Goal: Task Accomplishment & Management: Manage account settings

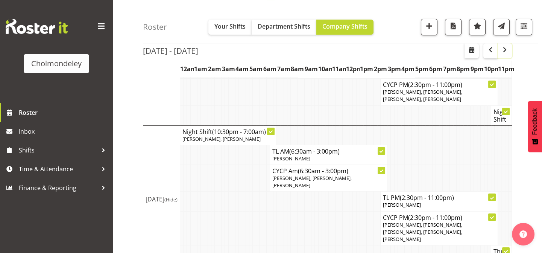
click at [505, 54] on span "button" at bounding box center [504, 49] width 9 height 9
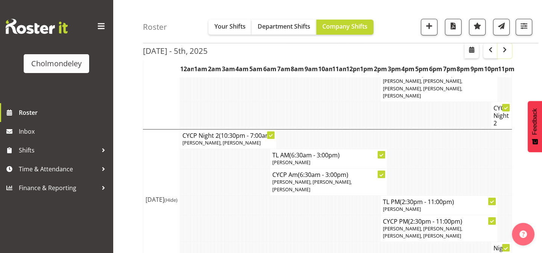
click at [505, 53] on span "button" at bounding box center [504, 49] width 9 height 9
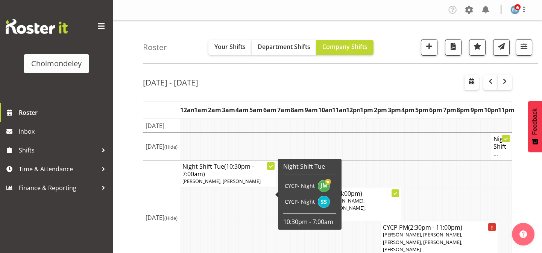
click at [271, 168] on icon at bounding box center [271, 166] width 4 height 4
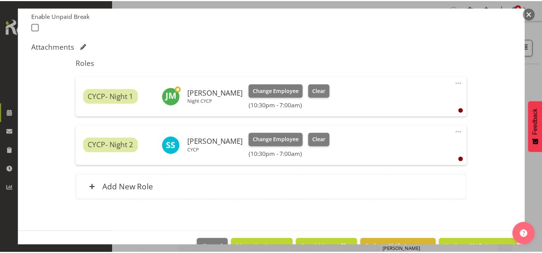
scroll to position [226, 0]
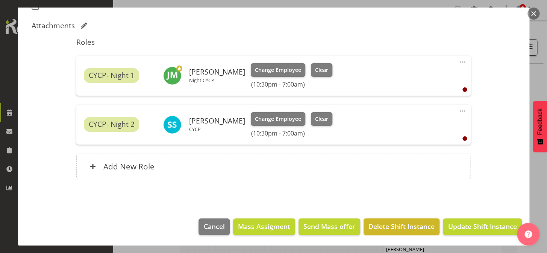
click at [383, 226] on span "Delete Shift Instance" at bounding box center [401, 226] width 66 height 10
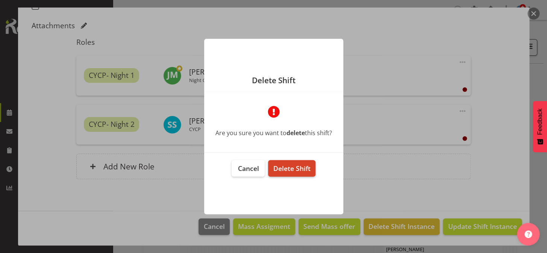
click at [292, 165] on span "Delete Shift" at bounding box center [291, 168] width 37 height 9
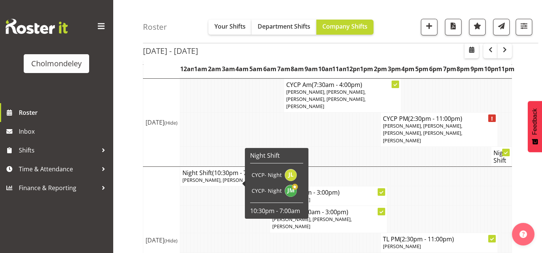
scroll to position [136, 0]
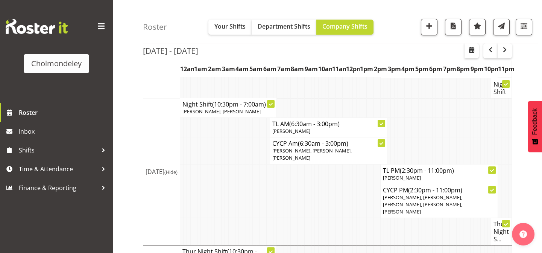
click at [526, 88] on div "[DATE] - [DATE] [DATE] - [DATE] [DATE] Day Week Fortnight Month calendar Month …" at bounding box center [342, 243] width 399 height 620
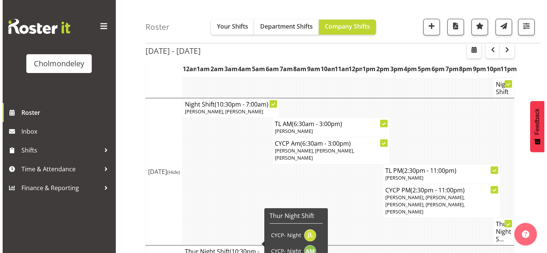
scroll to position [68, 0]
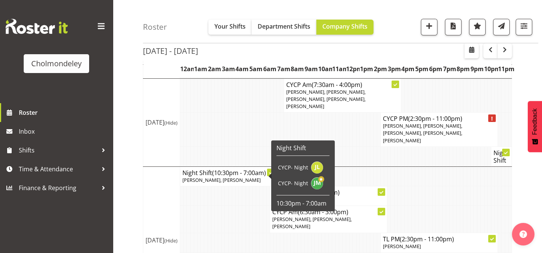
click at [212, 183] on span "[PERSON_NAME], [PERSON_NAME]" at bounding box center [221, 179] width 78 height 7
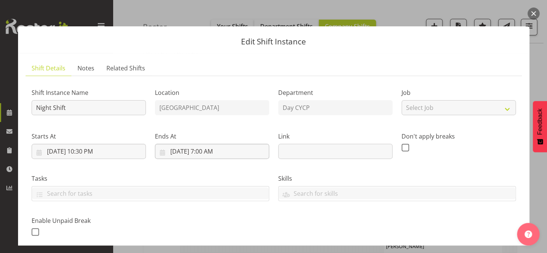
scroll to position [171, 0]
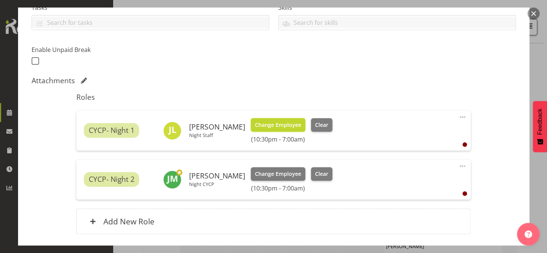
click at [271, 122] on span "Change Employee" at bounding box center [278, 125] width 46 height 8
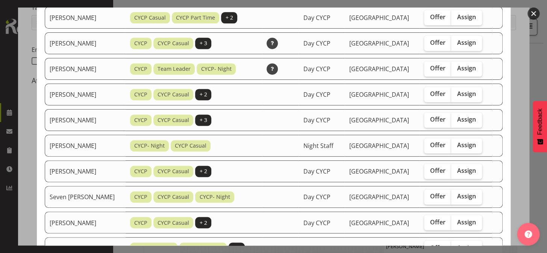
scroll to position [444, 0]
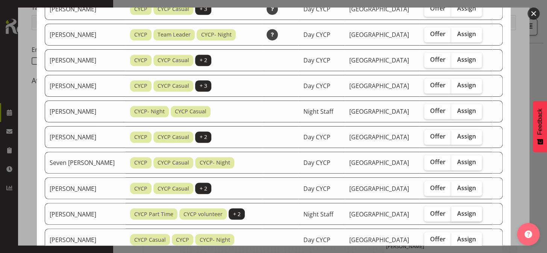
click at [463, 212] on span "Assign" at bounding box center [466, 213] width 19 height 8
click at [456, 212] on input "Assign" at bounding box center [453, 213] width 5 height 5
checkbox input "true"
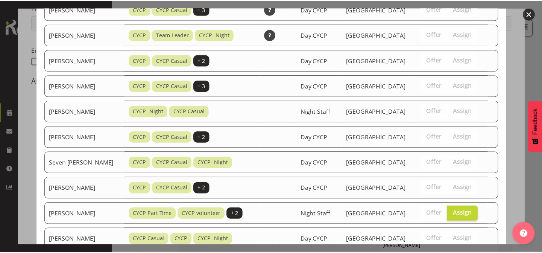
scroll to position [494, 0]
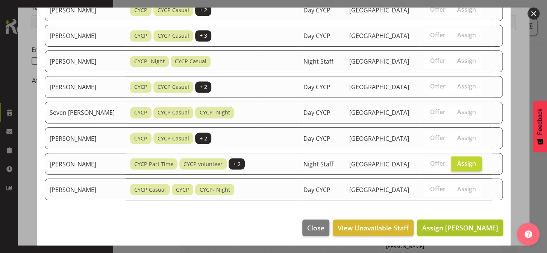
click at [478, 227] on span "Assign [PERSON_NAME]" at bounding box center [460, 227] width 76 height 9
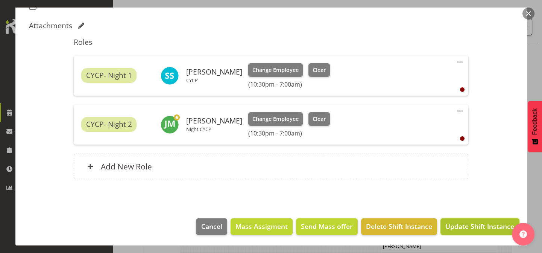
click at [487, 228] on span "Update Shift Instance" at bounding box center [479, 226] width 69 height 10
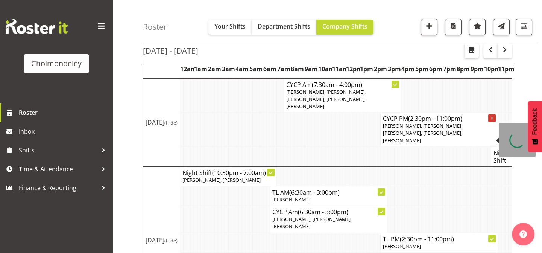
scroll to position [0, 0]
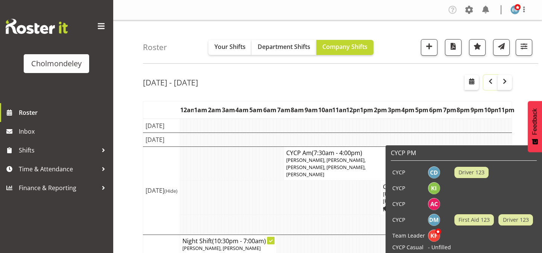
click at [493, 77] on span "button" at bounding box center [490, 81] width 9 height 9
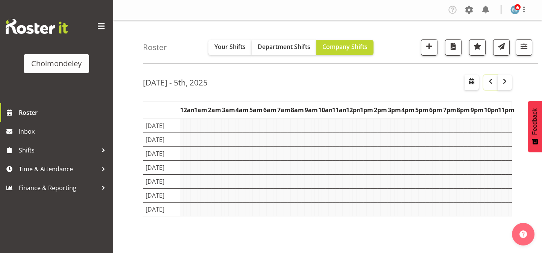
click at [490, 81] on span "button" at bounding box center [490, 81] width 9 height 9
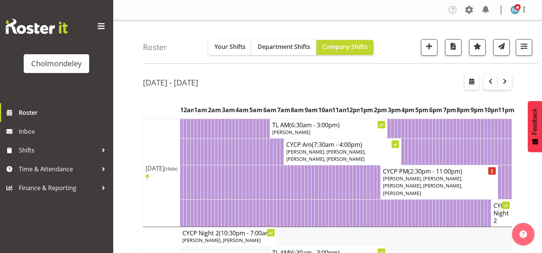
click at [431, 84] on div "[DATE] - [DATE]" at bounding box center [327, 83] width 369 height 17
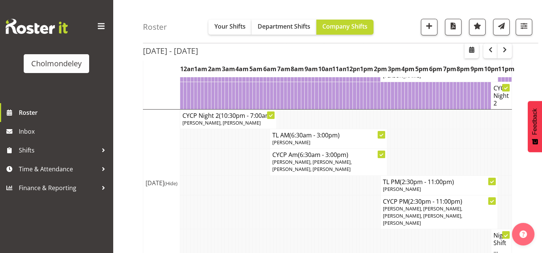
scroll to position [116, 0]
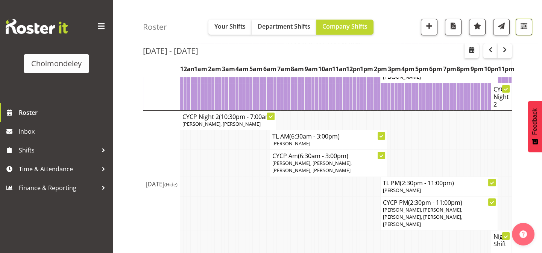
click at [526, 27] on span "button" at bounding box center [524, 26] width 10 height 10
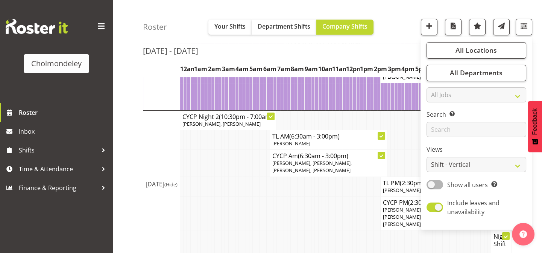
click at [535, 36] on div "Roster Your Shifts Department Shifts Company Shifts All Locations [GEOGRAPHIC_D…" at bounding box center [340, 21] width 395 height 43
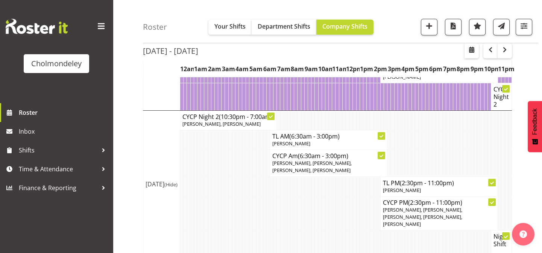
scroll to position [0, 0]
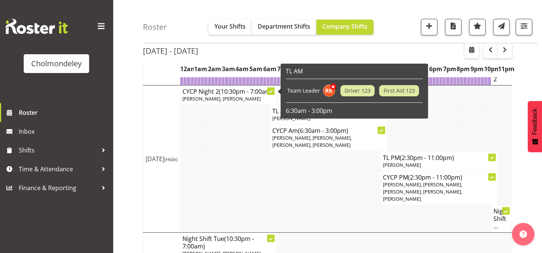
scroll to position [244, 0]
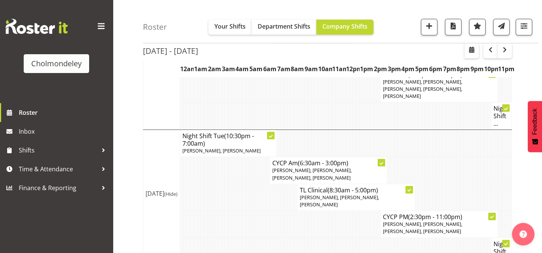
scroll to position [210, 0]
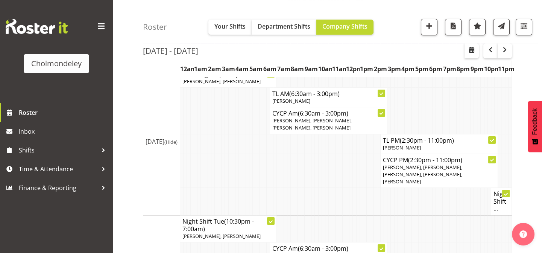
scroll to position [160, 0]
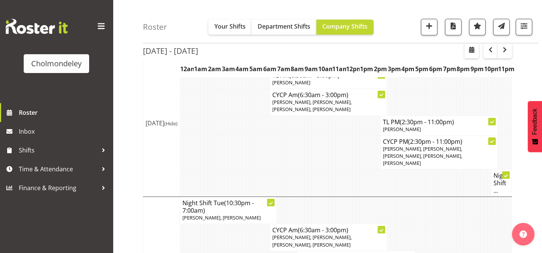
scroll to position [180, 0]
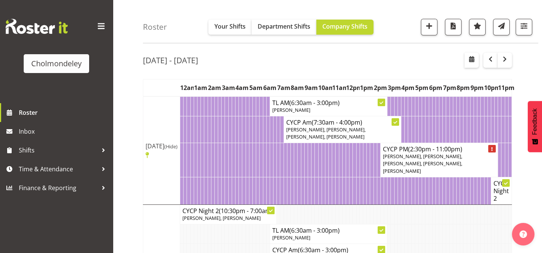
scroll to position [0, 0]
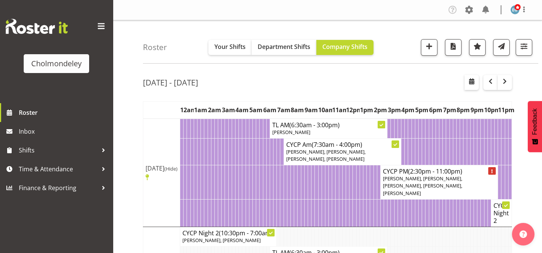
drag, startPoint x: 394, startPoint y: 41, endPoint x: 546, endPoint y: 47, distance: 152.4
click at [395, 41] on div "Roster Your Shifts Department Shifts Company Shifts All Locations [GEOGRAPHIC_D…" at bounding box center [340, 41] width 395 height 43
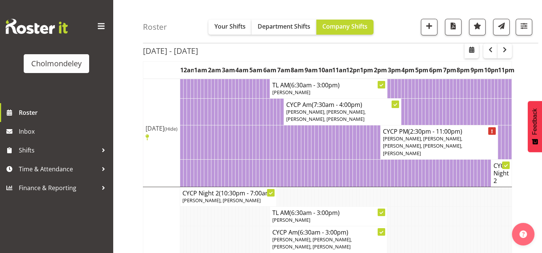
scroll to position [44, 0]
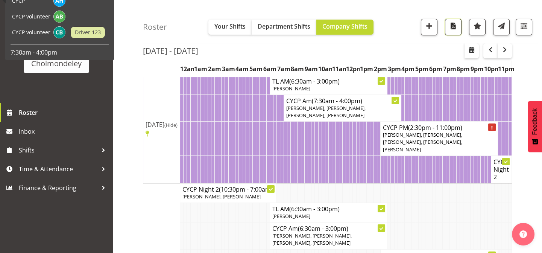
click at [455, 29] on span "button" at bounding box center [453, 26] width 10 height 10
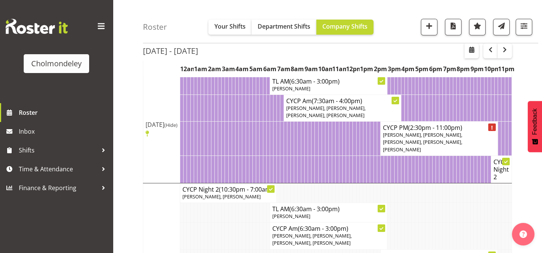
scroll to position [0, 0]
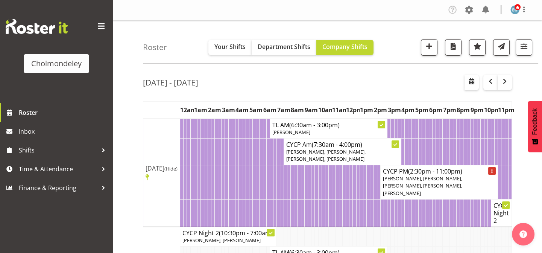
click at [462, 12] on div "Company Settings Roles & Skills Tasks Jobs Employees Locations & Departments Ac…" at bounding box center [490, 10] width 88 height 12
click at [467, 9] on span at bounding box center [469, 10] width 12 height 12
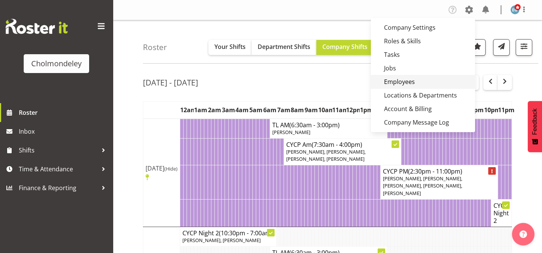
click at [411, 82] on link "Employees" at bounding box center [423, 82] width 104 height 14
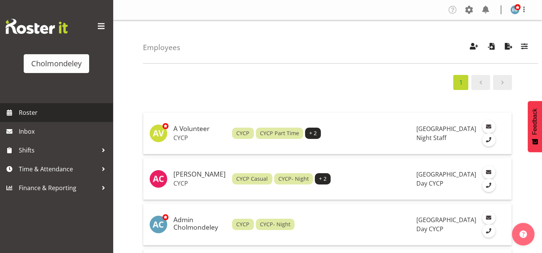
click at [21, 105] on link "Roster" at bounding box center [56, 112] width 113 height 19
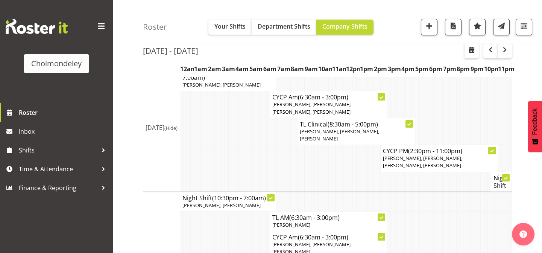
scroll to position [316, 0]
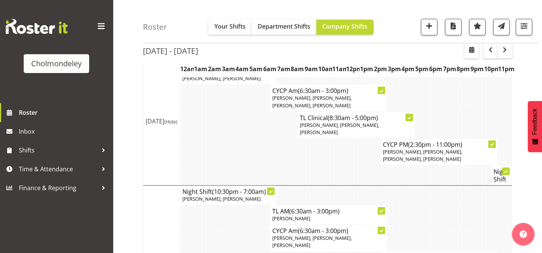
click at [533, 66] on div "[DATE] - [DATE] [DATE] - [DATE] [DATE] Day Week Fortnight Month calendar Month …" at bounding box center [342, 204] width 399 height 902
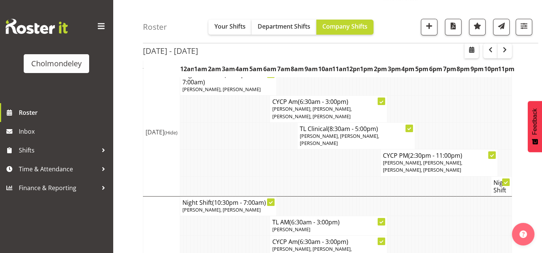
scroll to position [271, 0]
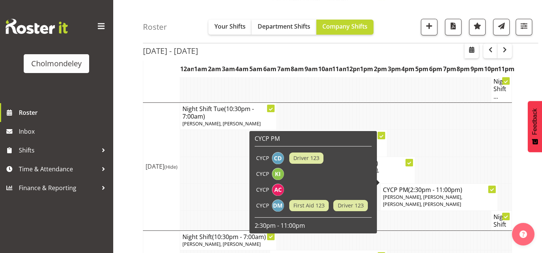
click at [492, 188] on icon at bounding box center [492, 190] width 4 height 4
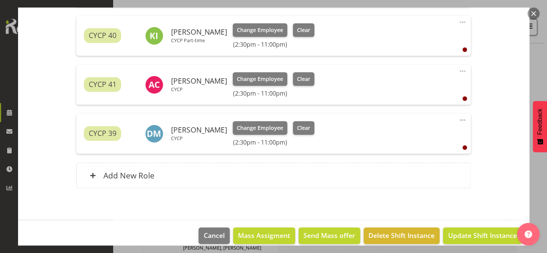
scroll to position [315, 0]
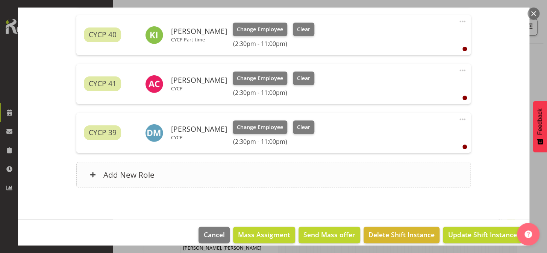
click at [111, 173] on h6 "Add New Role" at bounding box center [128, 175] width 51 height 10
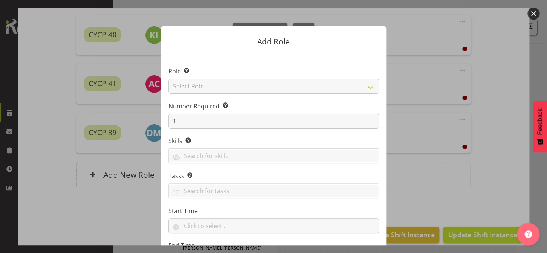
click at [533, 11] on button "button" at bounding box center [534, 14] width 12 height 12
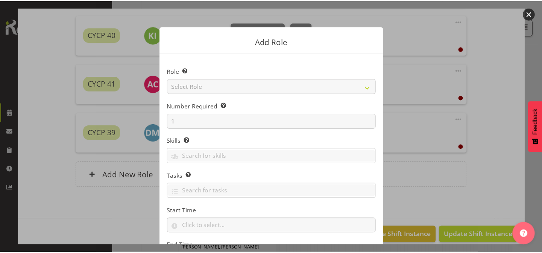
scroll to position [271, 0]
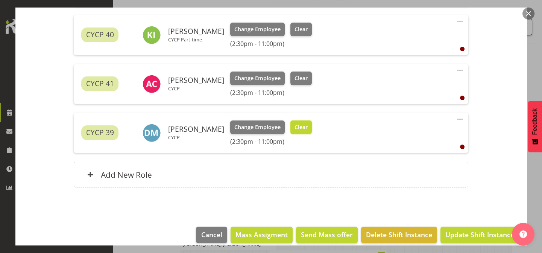
click at [301, 127] on span "Clear" at bounding box center [300, 127] width 13 height 8
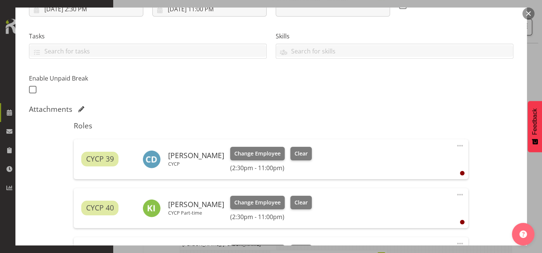
scroll to position [211, 0]
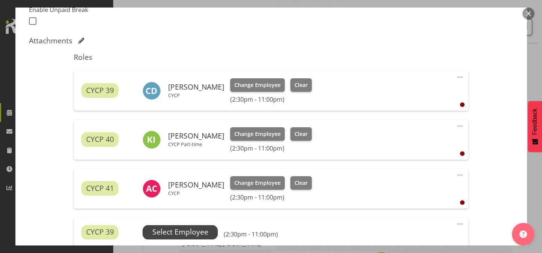
click at [185, 233] on span "Select Employee" at bounding box center [180, 231] width 56 height 11
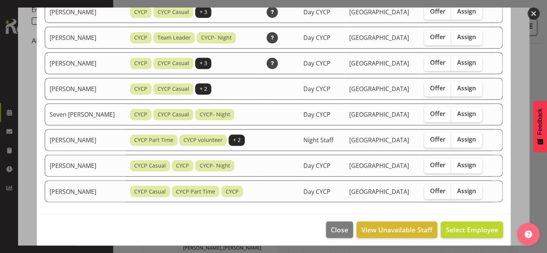
scroll to position [443, 0]
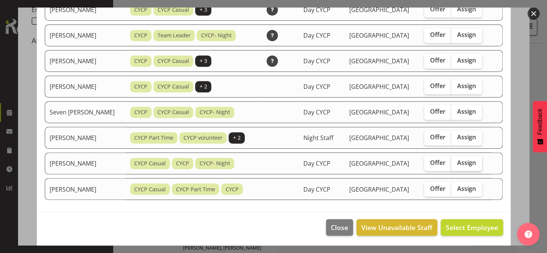
click at [472, 161] on span "Assign" at bounding box center [466, 163] width 19 height 8
click at [456, 161] on input "Assign" at bounding box center [453, 162] width 5 height 5
checkbox input "true"
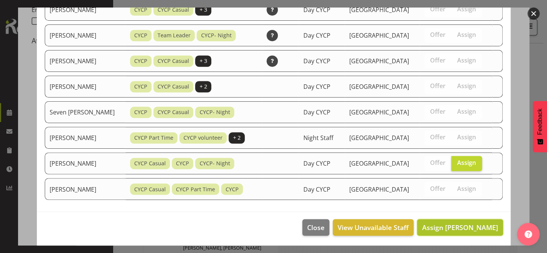
click at [465, 224] on span "Assign Xaia Reddy" at bounding box center [460, 227] width 76 height 9
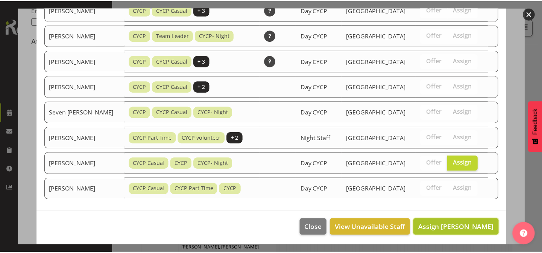
scroll to position [271, 0]
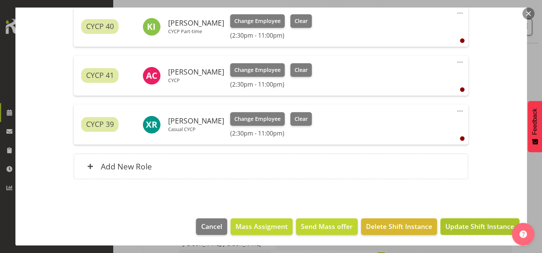
click at [496, 222] on span "Update Shift Instance" at bounding box center [479, 226] width 69 height 10
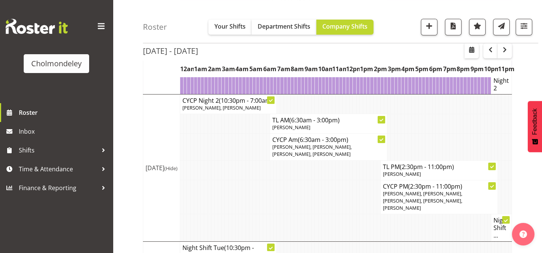
scroll to position [135, 0]
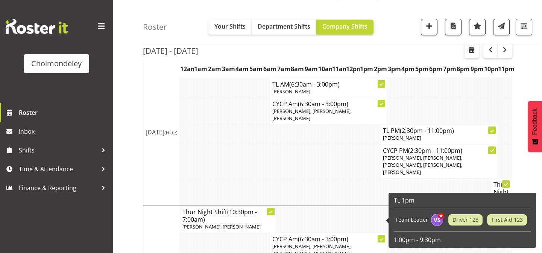
scroll to position [511, 0]
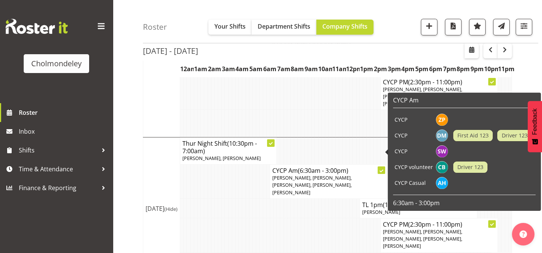
click at [380, 169] on icon at bounding box center [381, 171] width 4 height 4
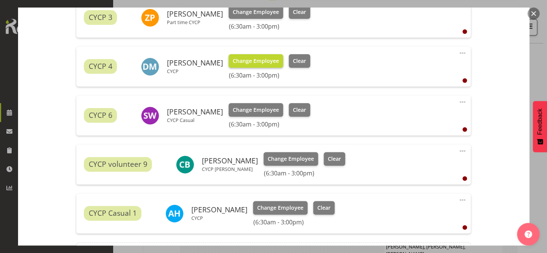
scroll to position [279, 0]
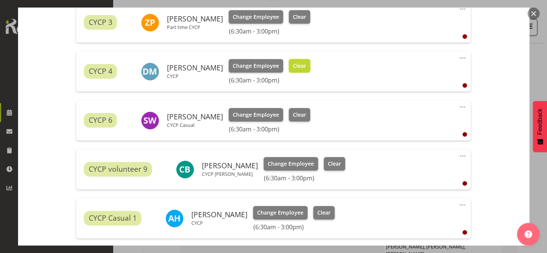
click at [297, 64] on span "Clear" at bounding box center [299, 66] width 13 height 8
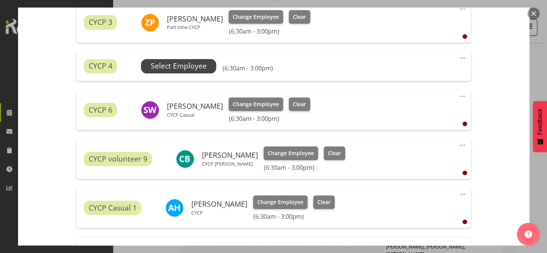
click at [185, 68] on span "Select Employee" at bounding box center [179, 66] width 56 height 11
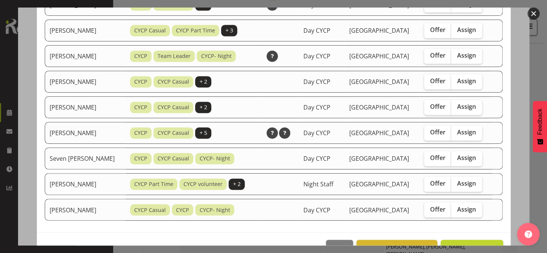
scroll to position [429, 0]
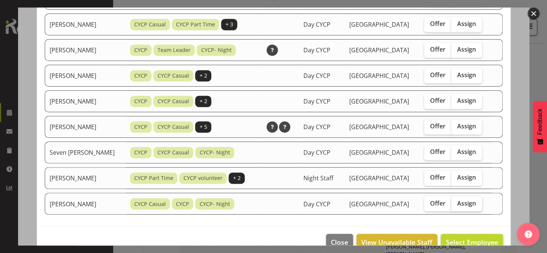
click at [460, 201] on span "Assign" at bounding box center [466, 203] width 19 height 8
click at [456, 201] on input "Assign" at bounding box center [453, 202] width 5 height 5
checkbox input "true"
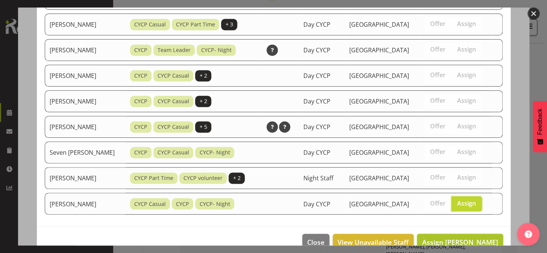
click at [459, 237] on span "Assign Xaia Reddy" at bounding box center [460, 241] width 76 height 9
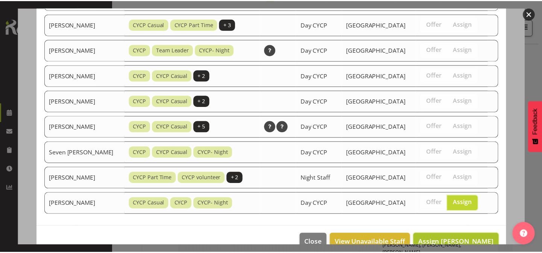
scroll to position [511, 0]
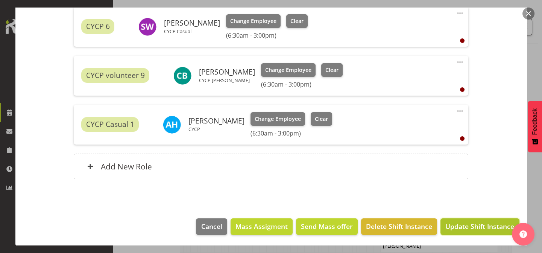
click at [499, 221] on span "Update Shift Instance" at bounding box center [479, 226] width 69 height 10
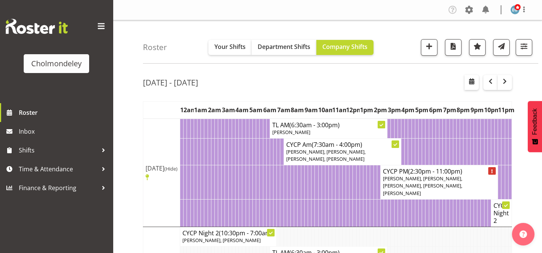
scroll to position [68, 0]
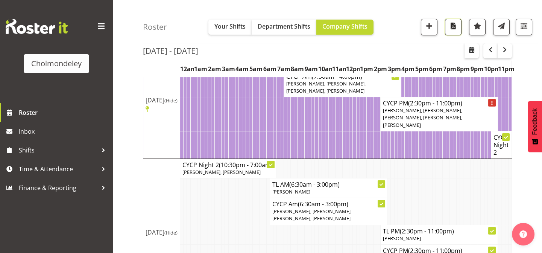
click at [455, 29] on span "button" at bounding box center [453, 26] width 10 height 10
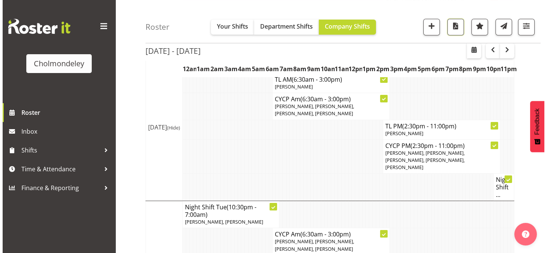
scroll to position [174, 0]
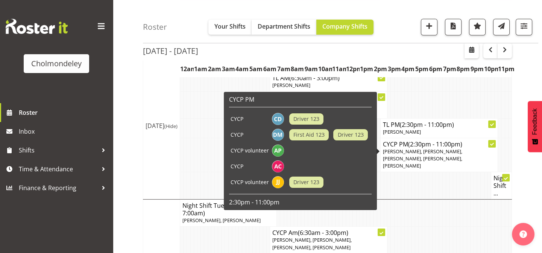
click at [493, 145] on icon at bounding box center [492, 144] width 4 height 4
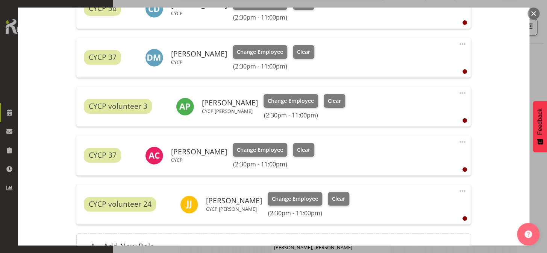
scroll to position [291, 0]
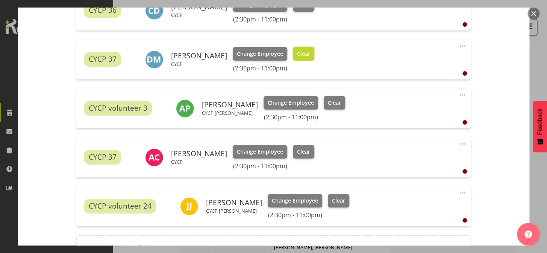
click at [299, 57] on span "Clear" at bounding box center [303, 54] width 13 height 8
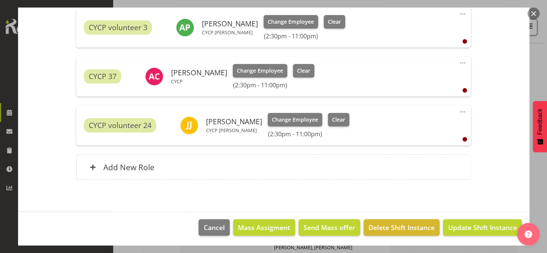
scroll to position [362, 0]
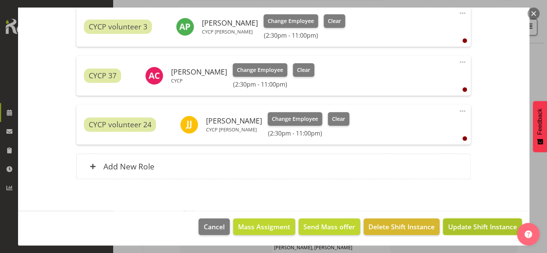
click at [482, 228] on span "Update Shift Instance" at bounding box center [482, 226] width 69 height 10
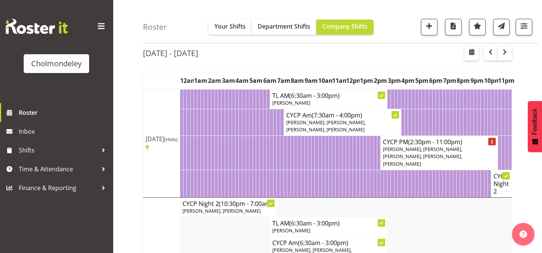
scroll to position [35, 0]
